Goal: Find contact information: Find contact information

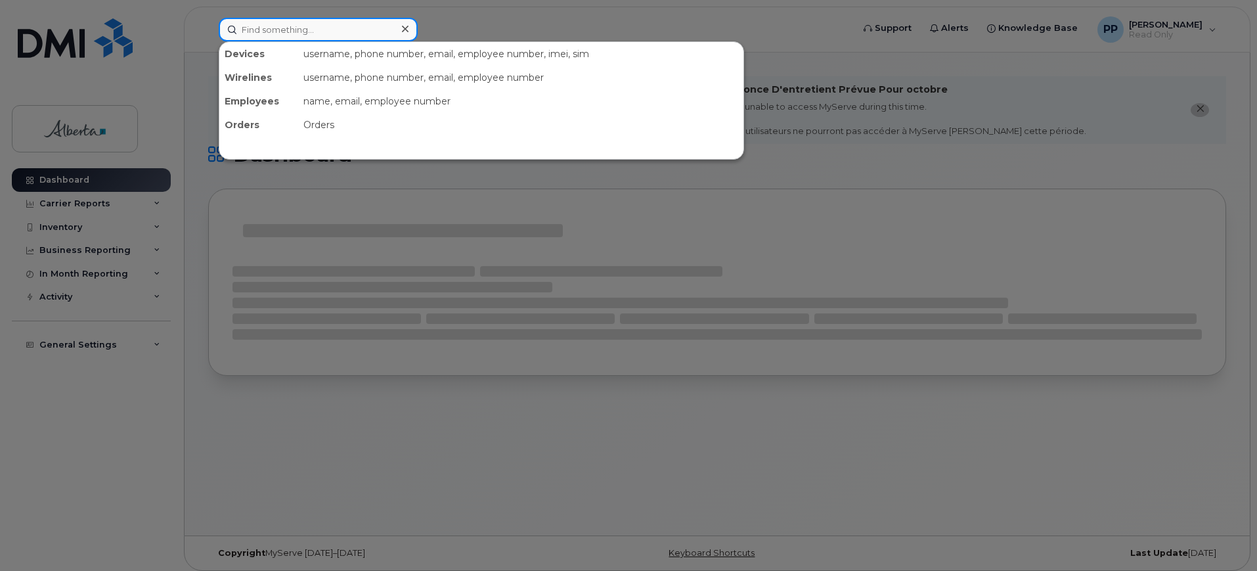
click at [358, 35] on input at bounding box center [318, 30] width 199 height 24
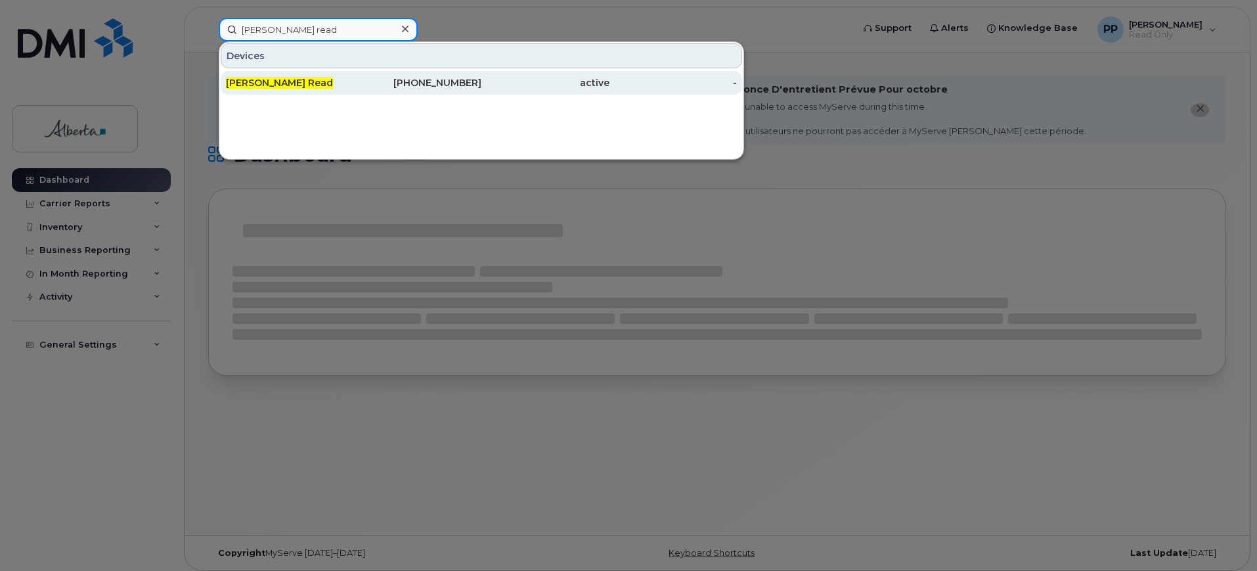
type input "carson read"
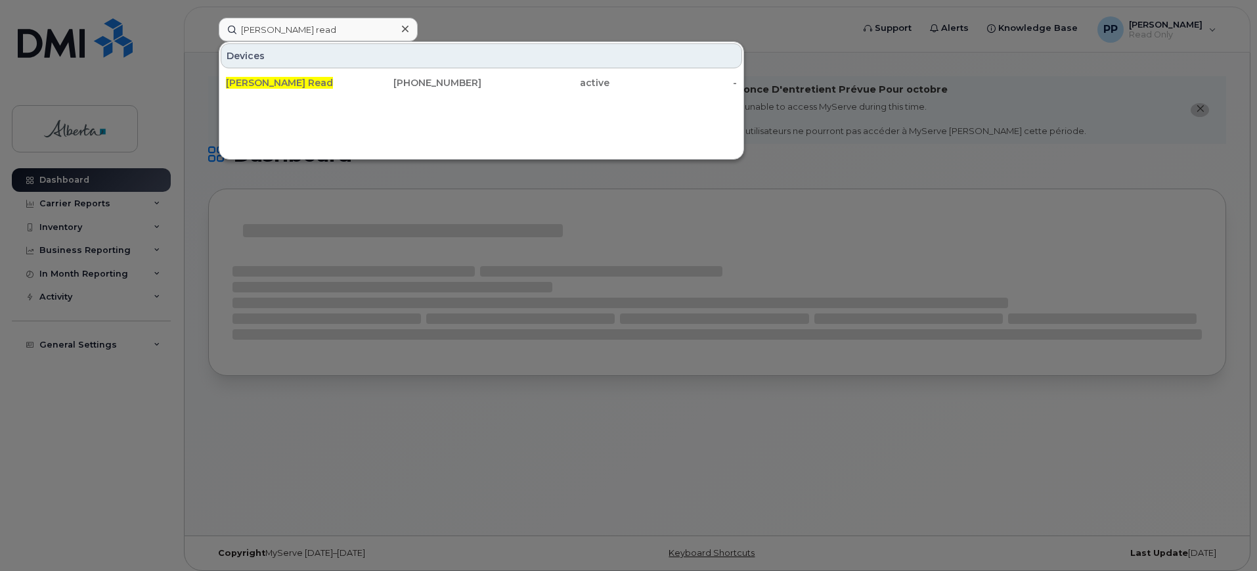
drag, startPoint x: 410, startPoint y: 83, endPoint x: 390, endPoint y: 102, distance: 27.4
click at [410, 83] on div "587-337-7424" at bounding box center [418, 82] width 128 height 13
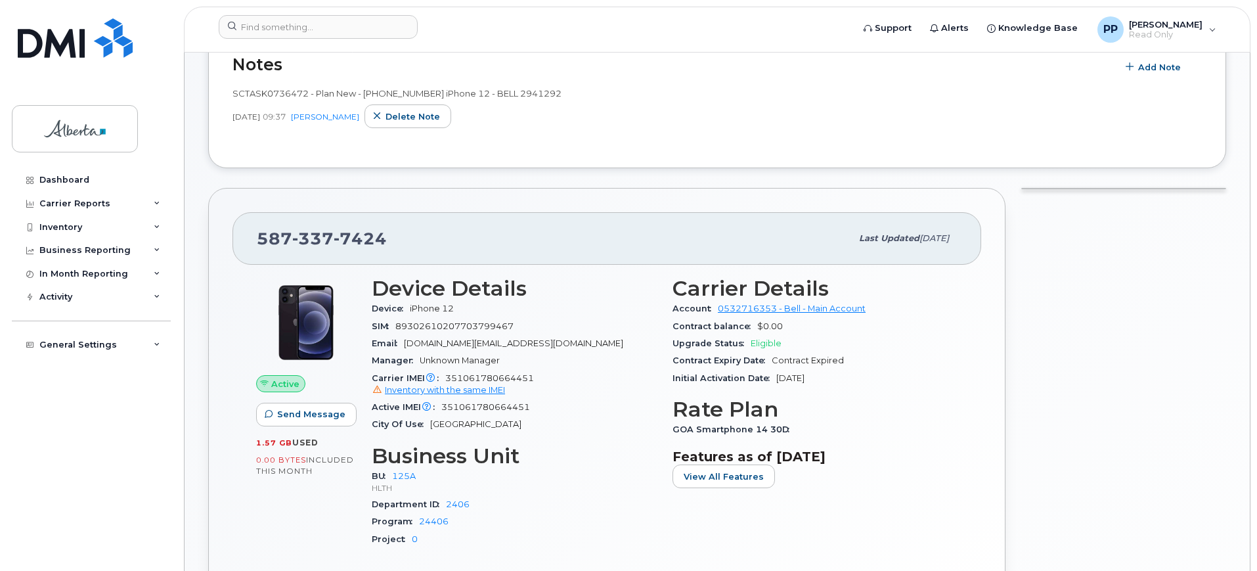
scroll to position [328, 0]
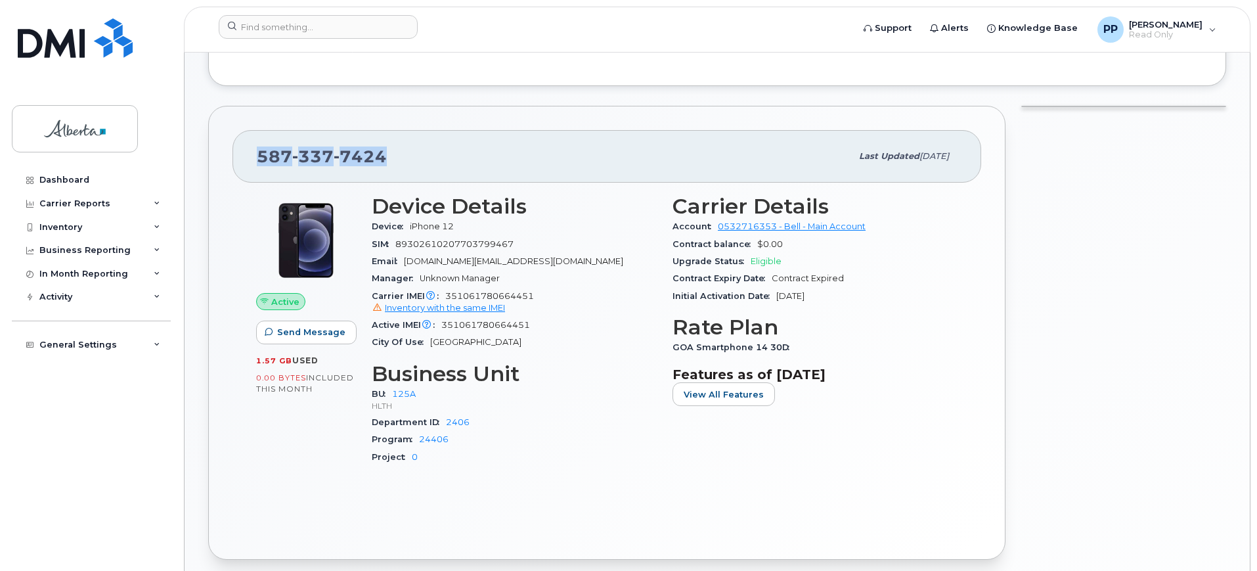
drag, startPoint x: 399, startPoint y: 160, endPoint x: 237, endPoint y: 167, distance: 161.7
click at [234, 167] on div "[PHONE_NUMBER] Last updated [DATE]" at bounding box center [606, 156] width 749 height 53
copy span "[PHONE_NUMBER]"
